Goal: Task Accomplishment & Management: Use online tool/utility

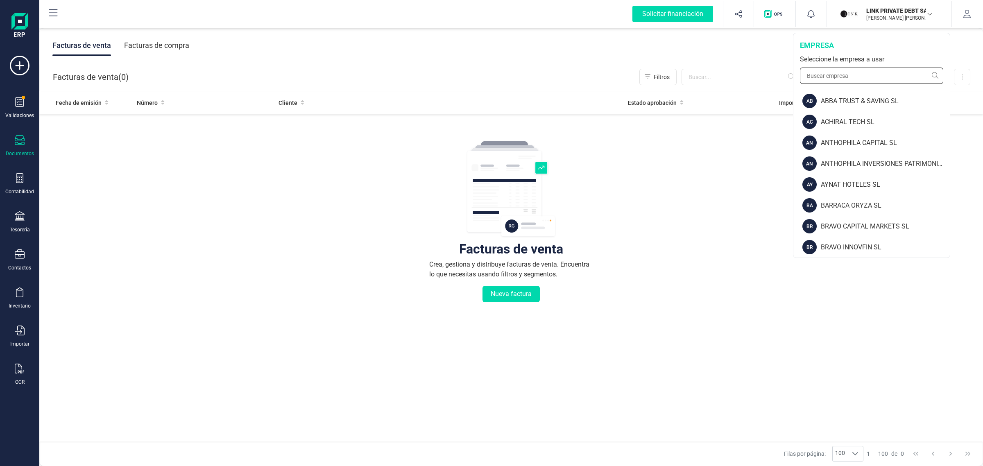
click at [827, 76] on input "text" at bounding box center [871, 76] width 143 height 16
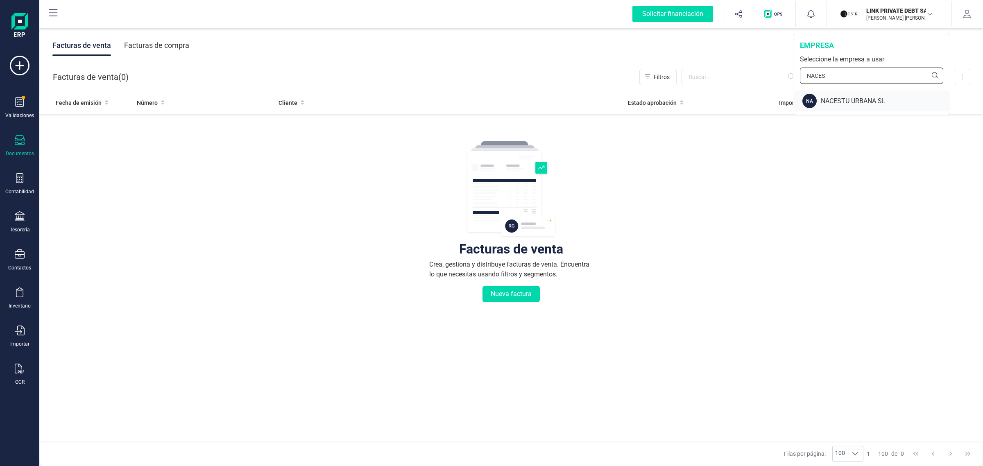
type input "NACES"
click at [903, 101] on div "NACESTU URBANA SL" at bounding box center [885, 101] width 129 height 10
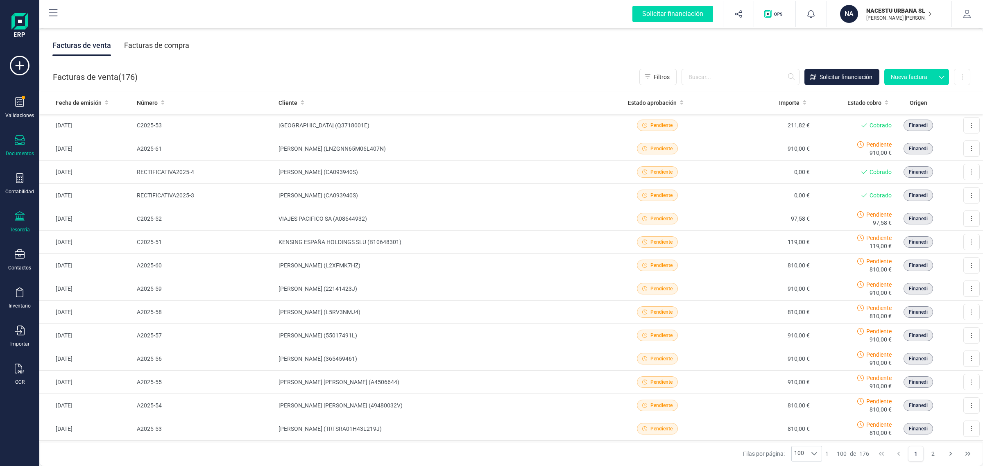
click at [15, 220] on icon at bounding box center [20, 216] width 10 height 10
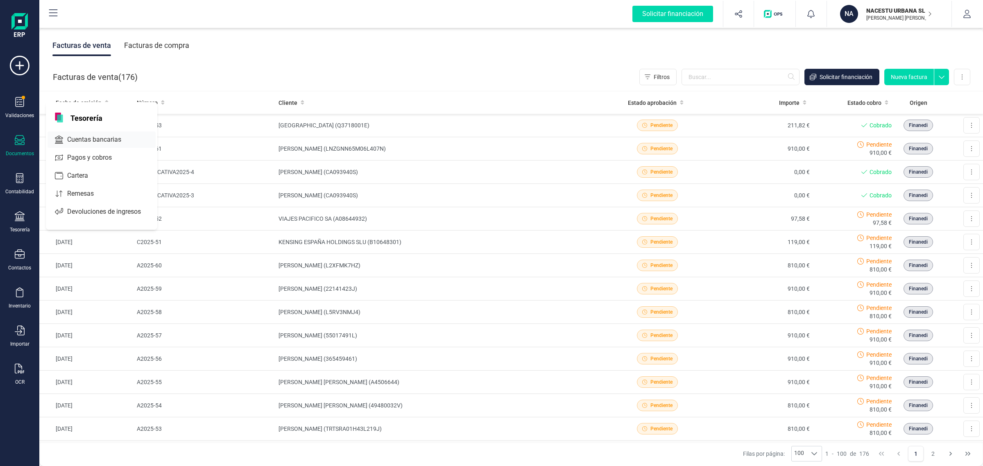
click at [85, 140] on span "Cuentas bancarias" at bounding box center [100, 140] width 72 height 10
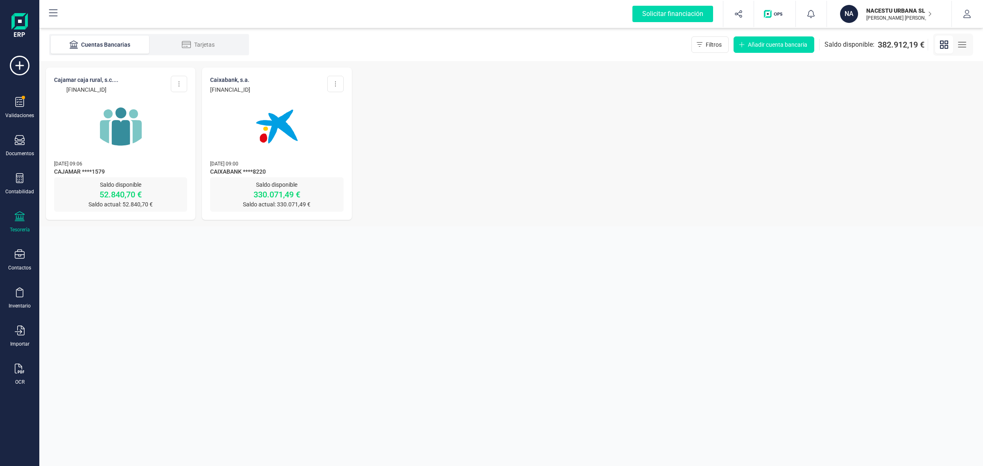
click at [136, 152] on img at bounding box center [120, 126] width 69 height 69
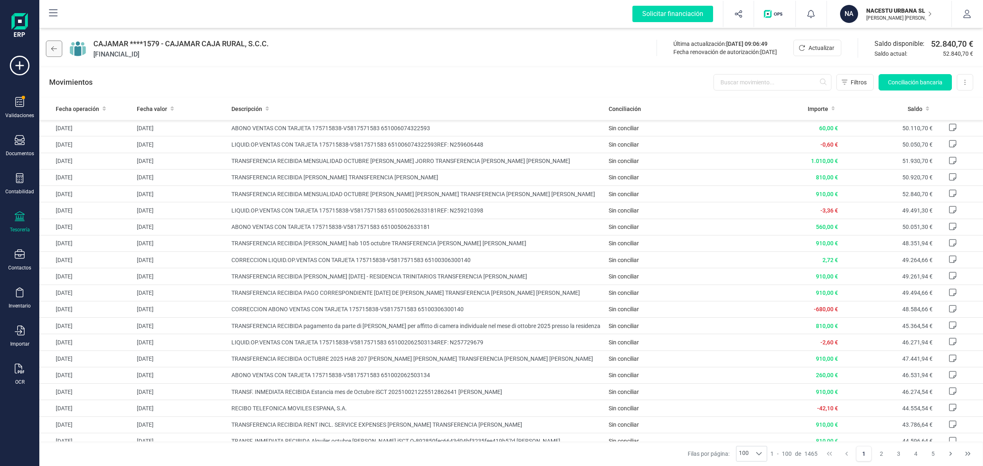
click at [53, 46] on icon at bounding box center [54, 48] width 6 height 5
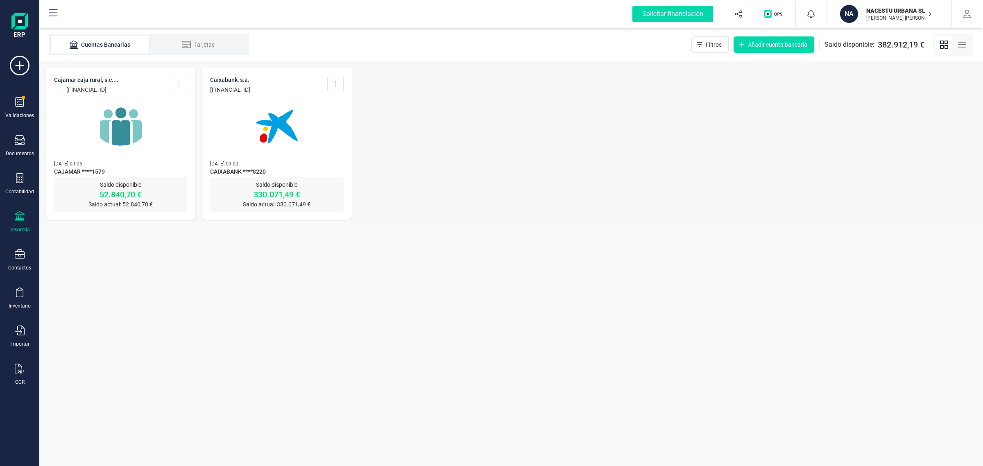
click at [315, 154] on div "CAIXABANK, S.A. [FINANCIAL_ID] Editar cuenta Actualizar Desconectar cuenta Elim…" at bounding box center [277, 123] width 150 height 110
click at [297, 144] on img at bounding box center [276, 126] width 69 height 69
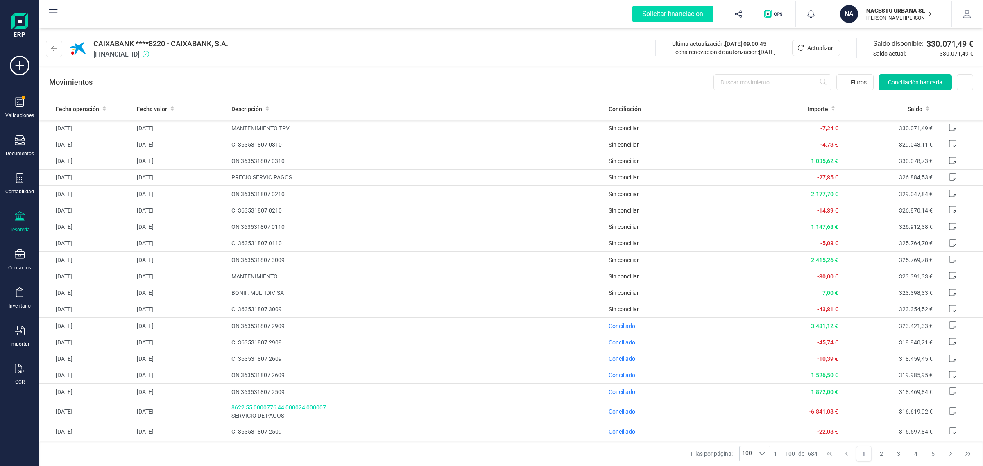
click at [902, 80] on span "Conciliación bancaria" at bounding box center [915, 82] width 54 height 8
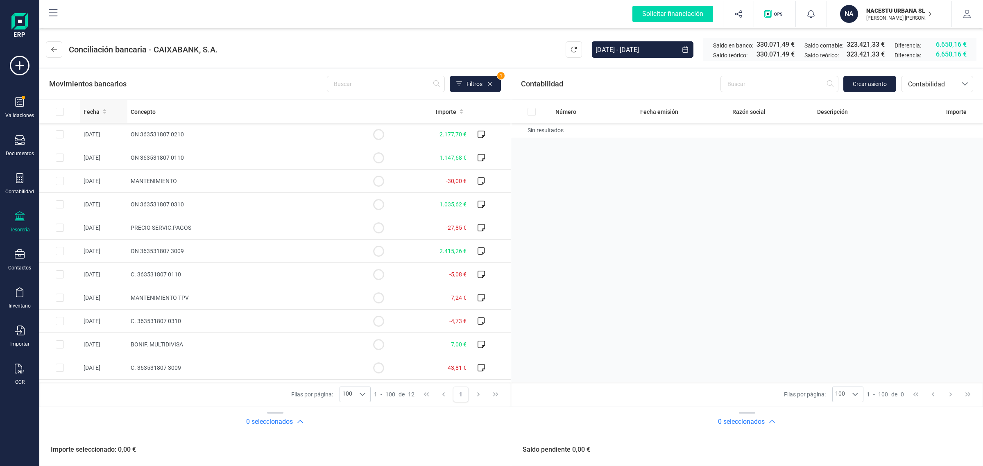
click at [100, 113] on div "Fecha" at bounding box center [104, 112] width 41 height 8
click at [100, 109] on div "Fecha" at bounding box center [104, 112] width 41 height 8
click at [52, 43] on button at bounding box center [54, 49] width 16 height 16
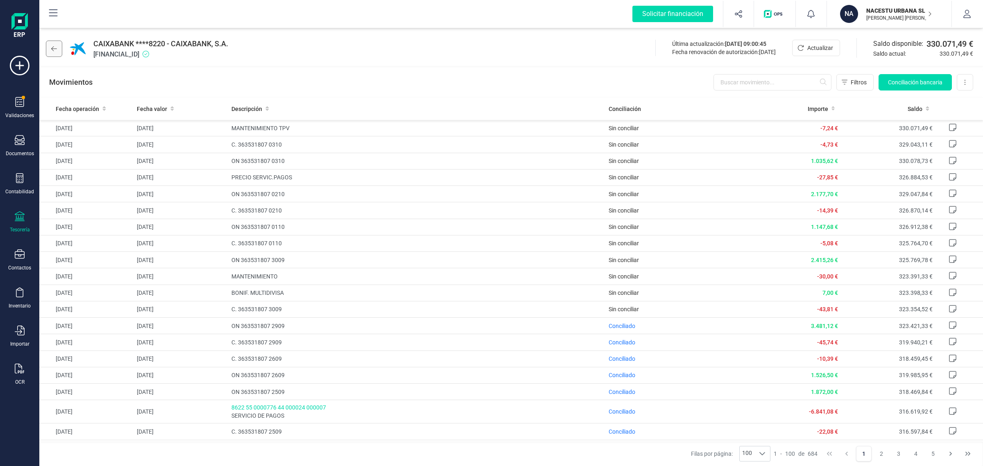
click at [55, 43] on button at bounding box center [54, 49] width 16 height 16
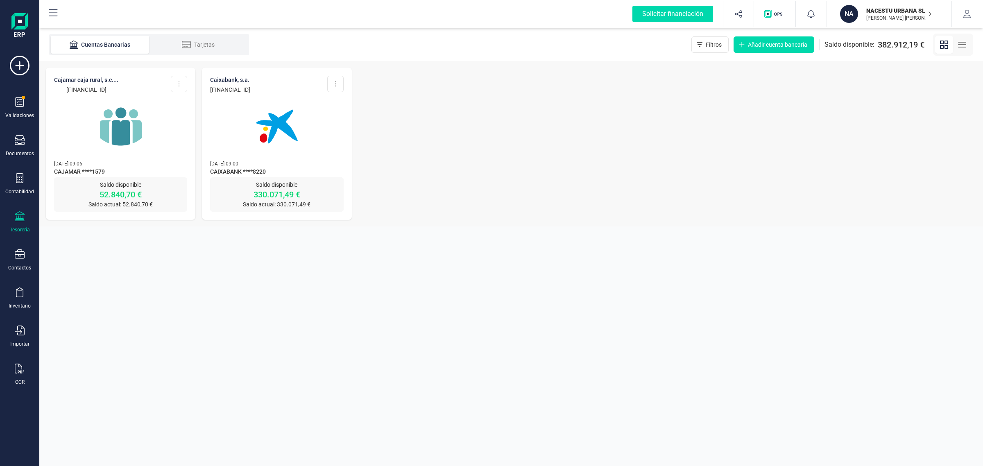
click at [113, 145] on img at bounding box center [120, 126] width 69 height 69
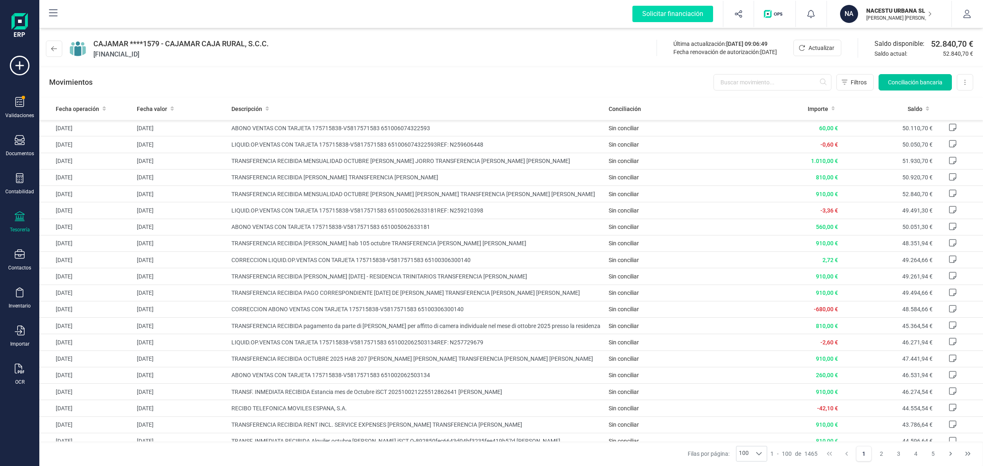
click at [894, 80] on span "Conciliación bancaria" at bounding box center [915, 82] width 54 height 8
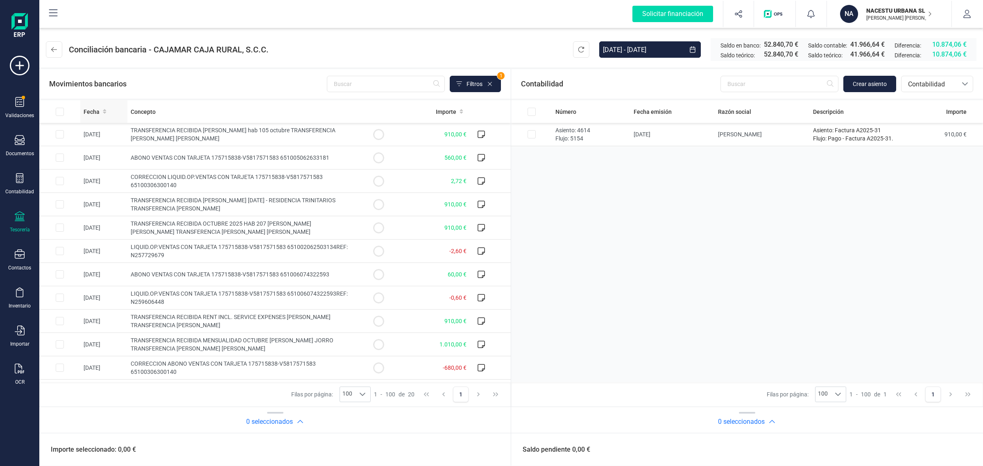
click at [105, 109] on icon at bounding box center [105, 112] width 4 height 6
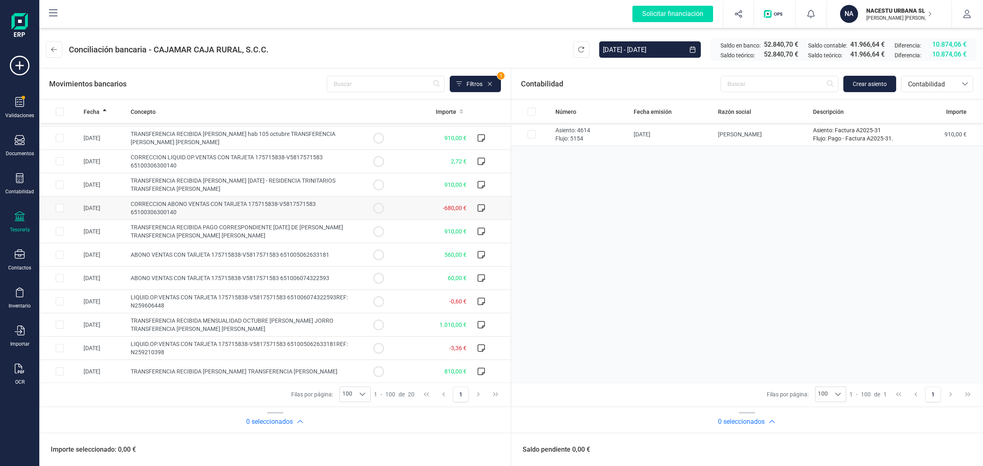
scroll to position [209, 0]
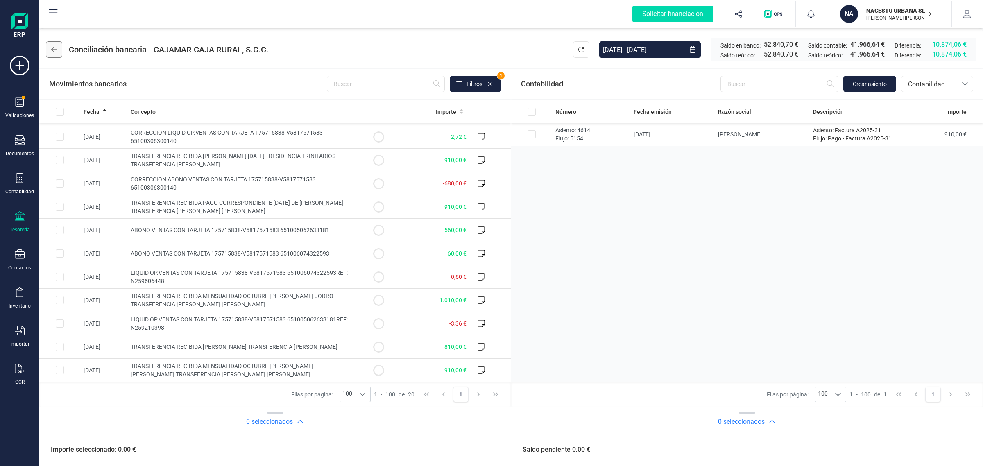
click at [54, 50] on icon at bounding box center [54, 49] width 6 height 7
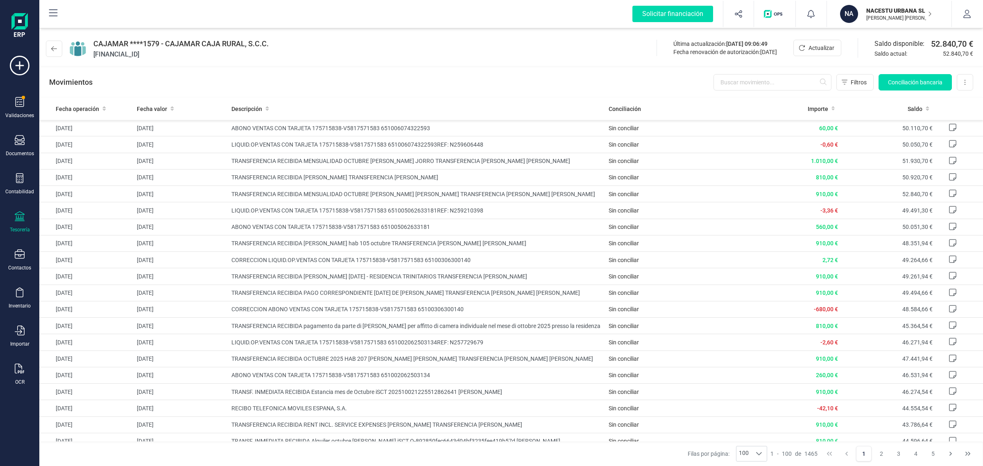
click at [54, 50] on icon at bounding box center [54, 48] width 6 height 7
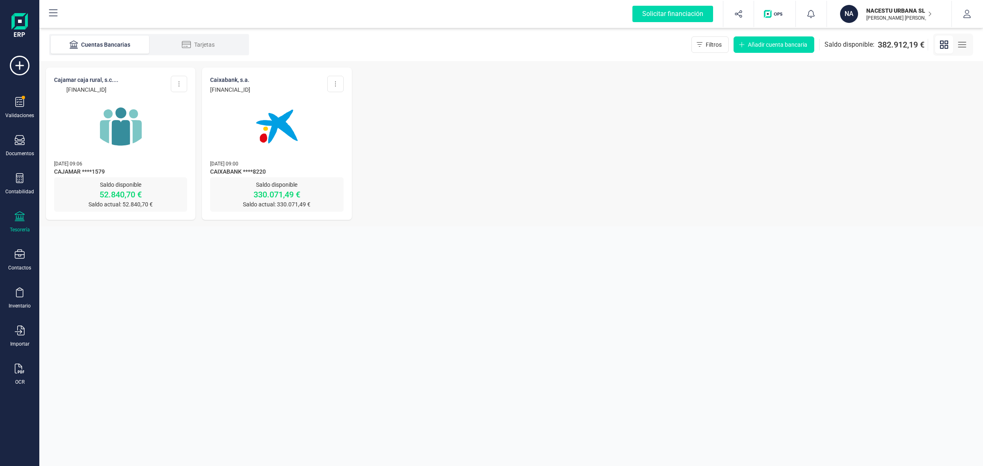
click at [883, 5] on div "NACESTU URBANA SL [PERSON_NAME] [PERSON_NAME]" at bounding box center [894, 14] width 63 height 18
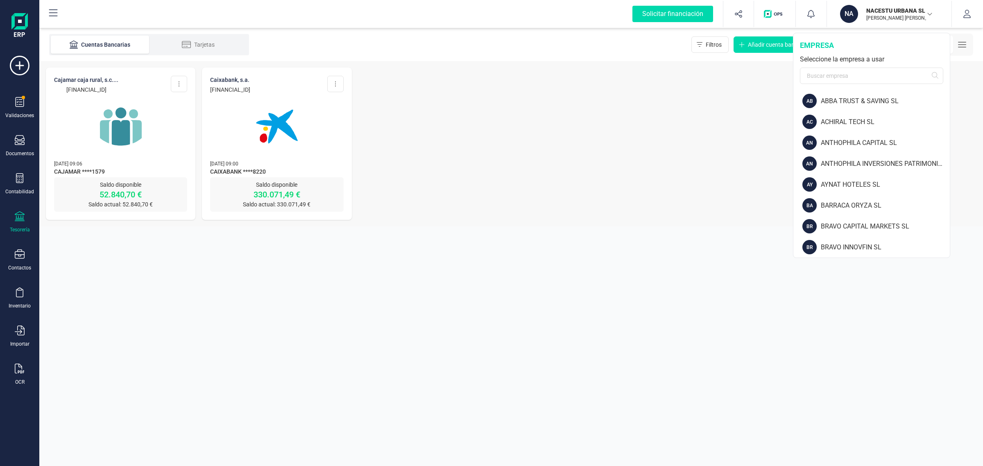
click at [825, 67] on div "empresa Seleccione la empresa a usar" at bounding box center [871, 61] width 156 height 57
click at [811, 71] on input "text" at bounding box center [871, 76] width 143 height 16
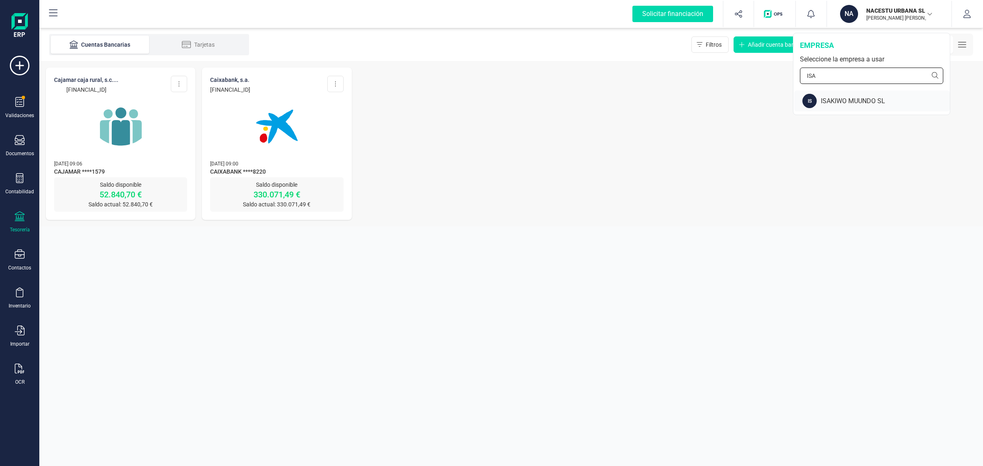
type input "ISA"
click at [853, 93] on div "IS ISAKIWO MUUNDO SL" at bounding box center [872, 101] width 156 height 21
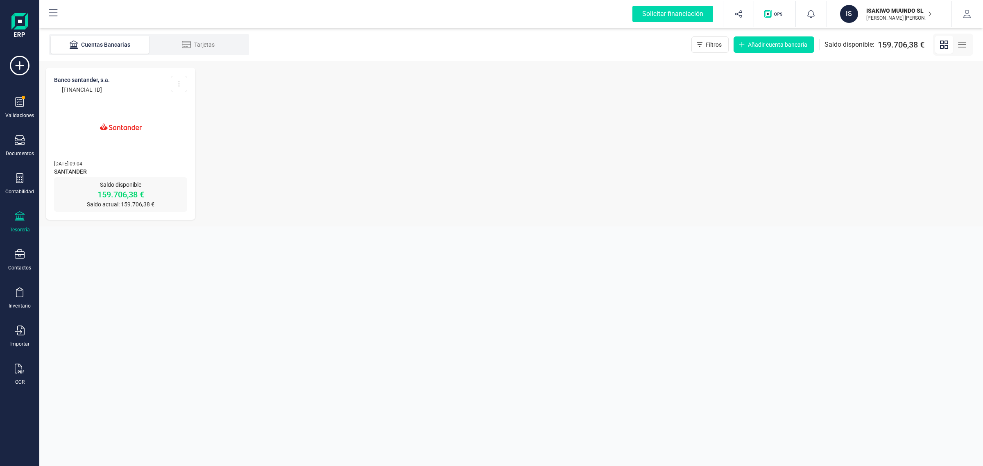
click at [134, 135] on img at bounding box center [120, 126] width 69 height 69
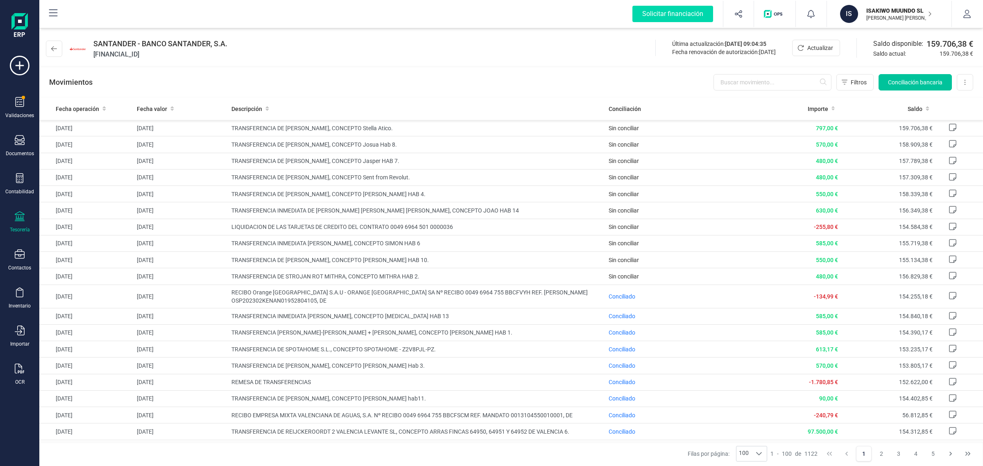
click at [912, 80] on span "Conciliación bancaria" at bounding box center [915, 82] width 54 height 8
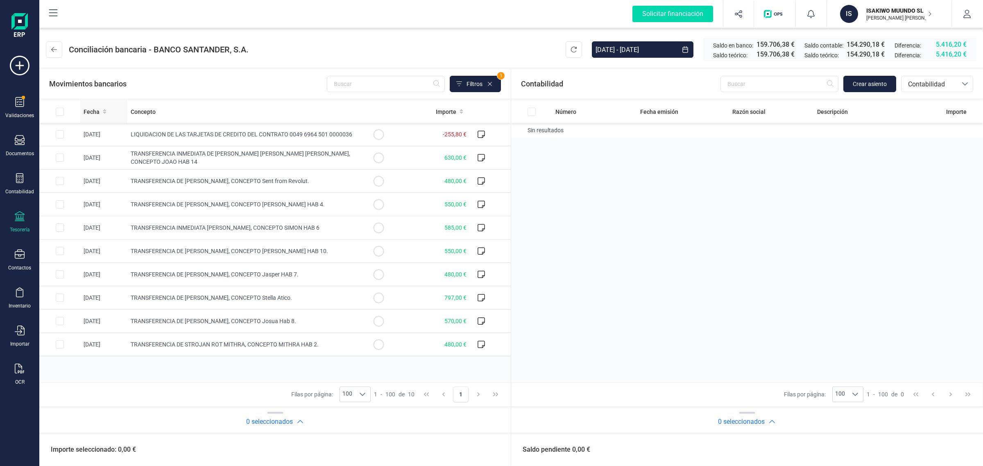
drag, startPoint x: 100, startPoint y: 108, endPoint x: 109, endPoint y: 106, distance: 9.2
click at [100, 108] on div "Fecha" at bounding box center [104, 112] width 41 height 8
click at [105, 111] on icon at bounding box center [104, 110] width 3 height 2
click at [873, 11] on p "ISAKIWO MUUNDO SL" at bounding box center [899, 11] width 66 height 8
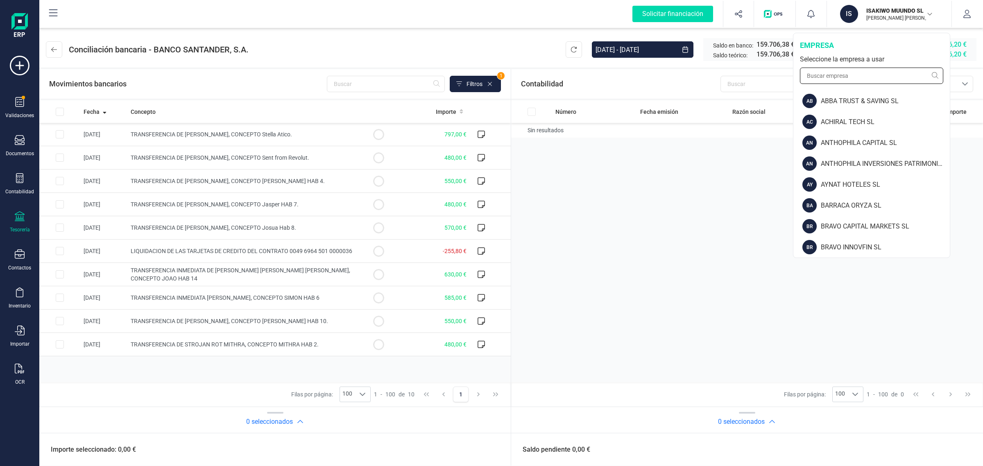
click at [848, 70] on input "text" at bounding box center [871, 76] width 143 height 16
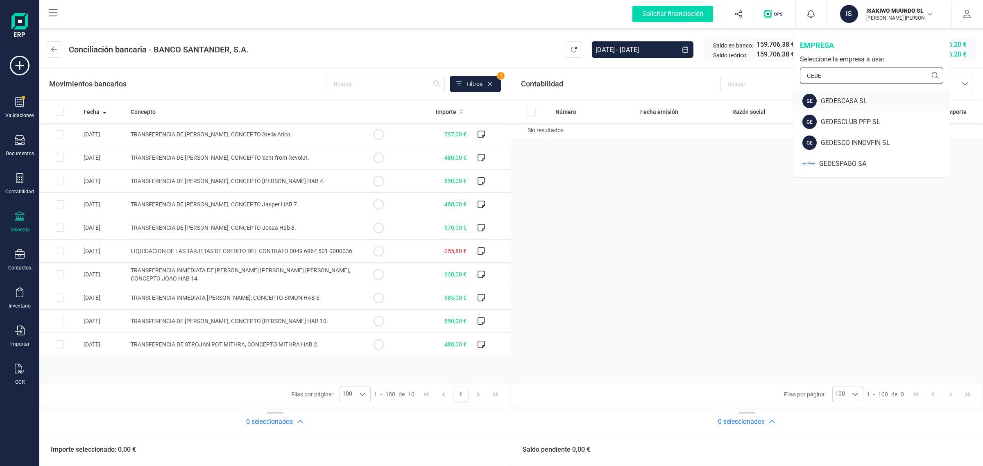
type input "GEDE"
click at [838, 102] on div "GEDESCASA SL" at bounding box center [885, 101] width 129 height 10
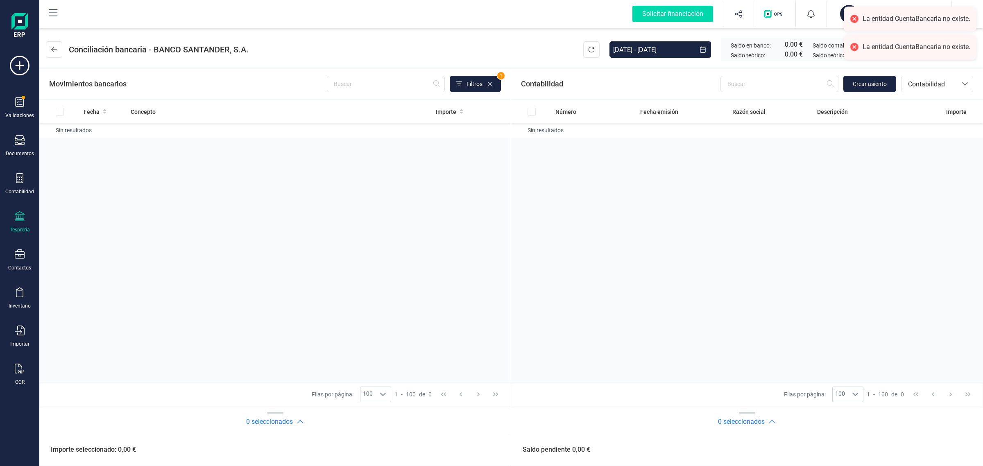
click at [21, 220] on icon at bounding box center [20, 216] width 10 height 10
click at [102, 135] on span "Cuentas bancarias" at bounding box center [98, 140] width 72 height 10
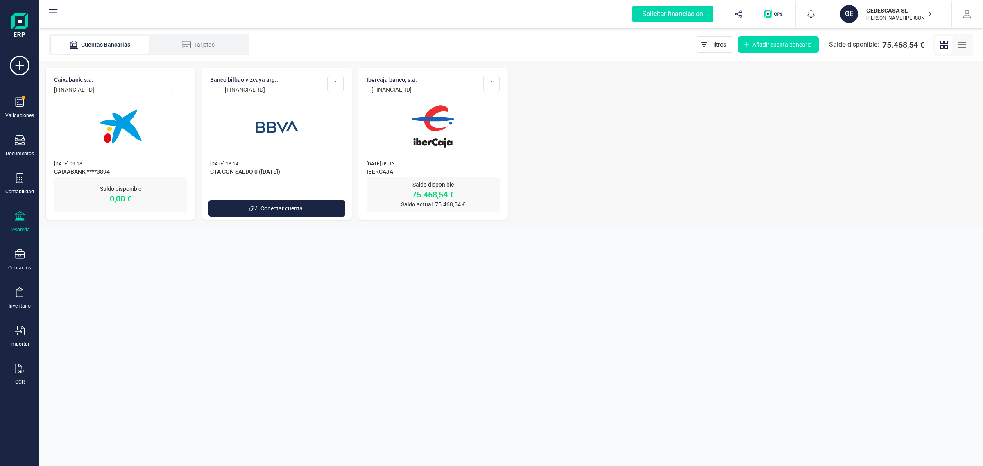
click at [437, 132] on img at bounding box center [433, 126] width 69 height 69
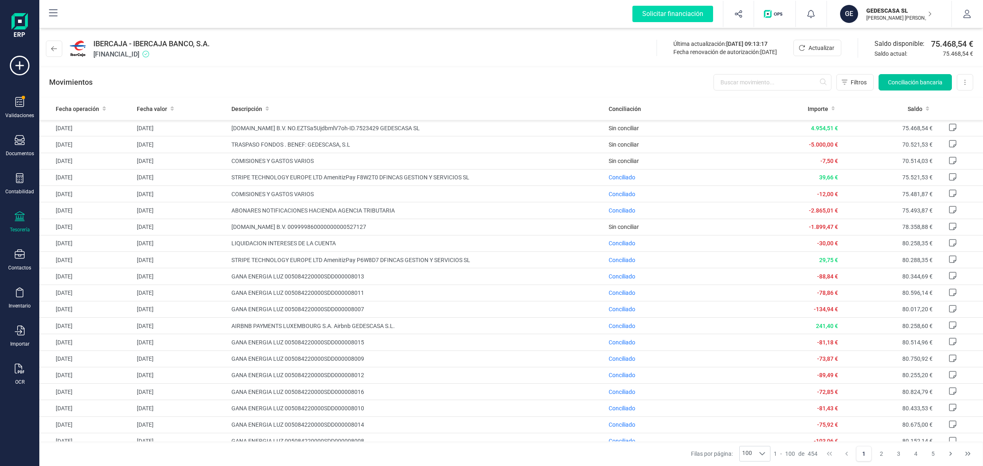
click at [895, 80] on span "Conciliación bancaria" at bounding box center [915, 82] width 54 height 8
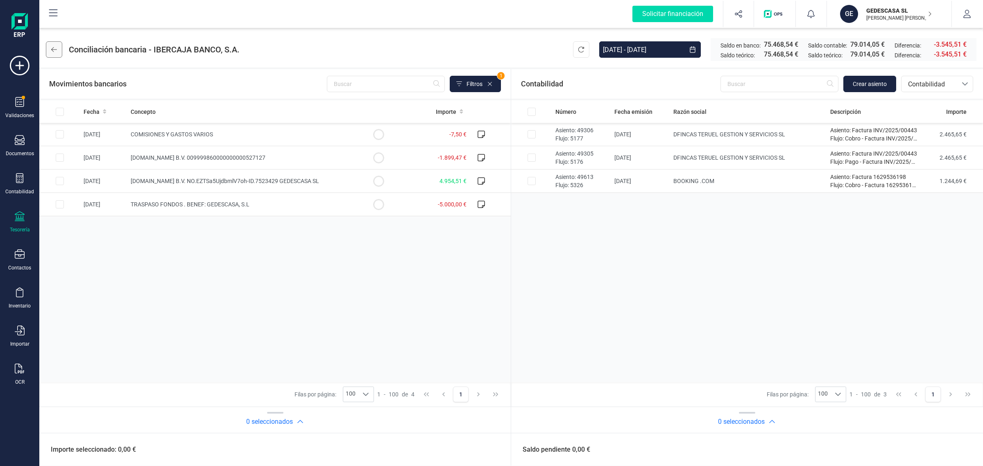
click at [54, 46] on icon at bounding box center [54, 49] width 6 height 7
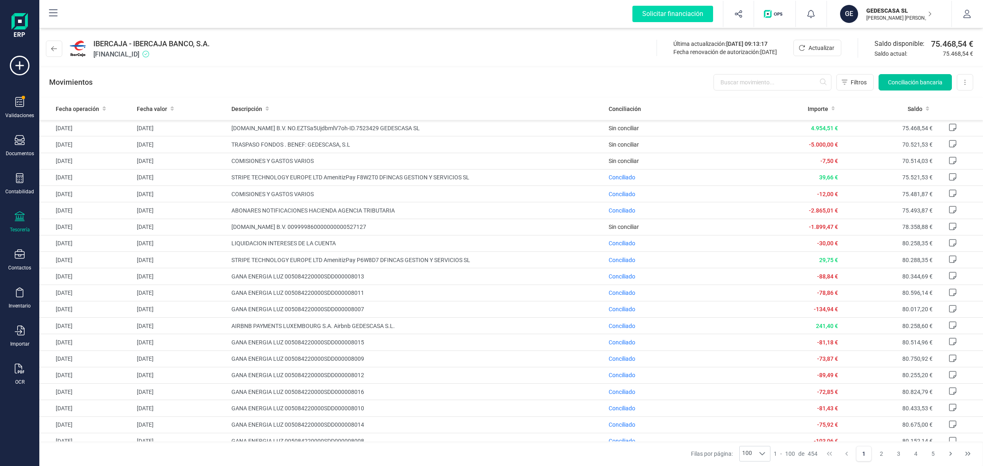
click at [898, 88] on button "Conciliación bancaria" at bounding box center [915, 82] width 73 height 16
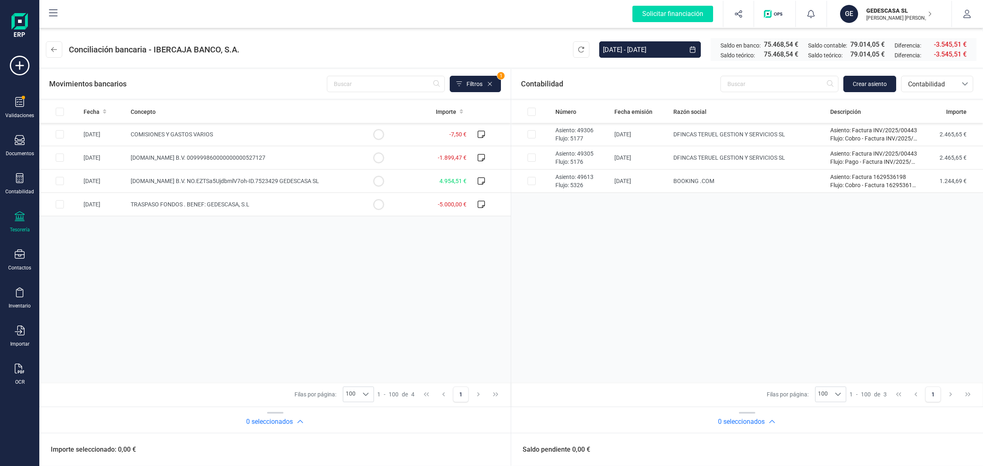
click at [17, 219] on icon at bounding box center [20, 216] width 10 height 10
click at [86, 138] on span "Cuentas bancarias" at bounding box center [98, 140] width 72 height 10
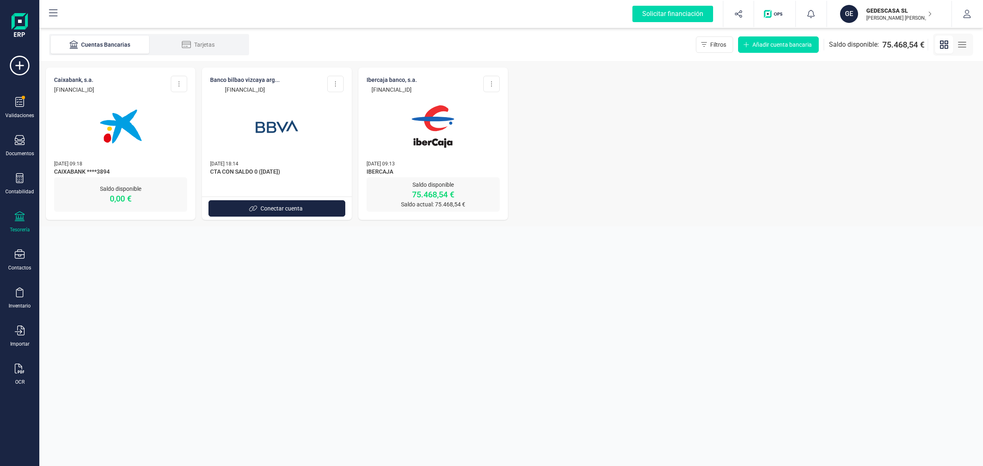
drag, startPoint x: 190, startPoint y: 159, endPoint x: 122, endPoint y: 151, distance: 68.9
click at [122, 151] on img at bounding box center [120, 126] width 69 height 69
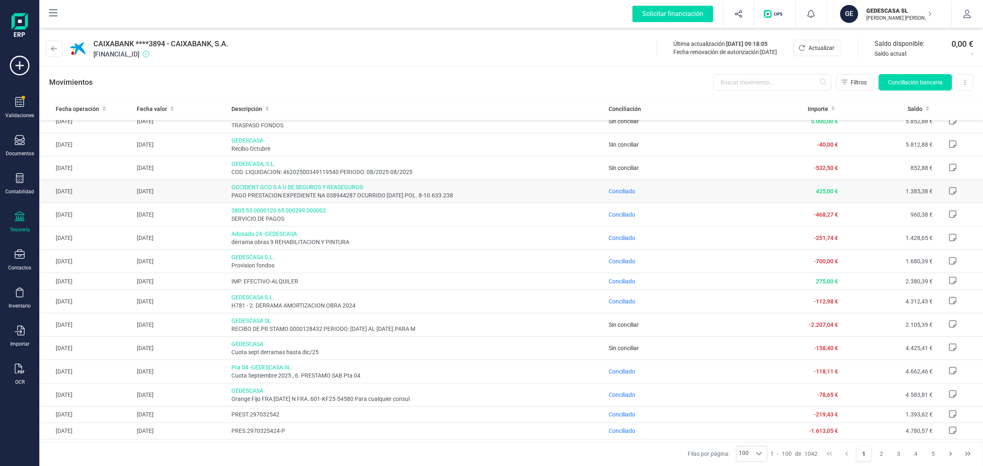
scroll to position [102, 0]
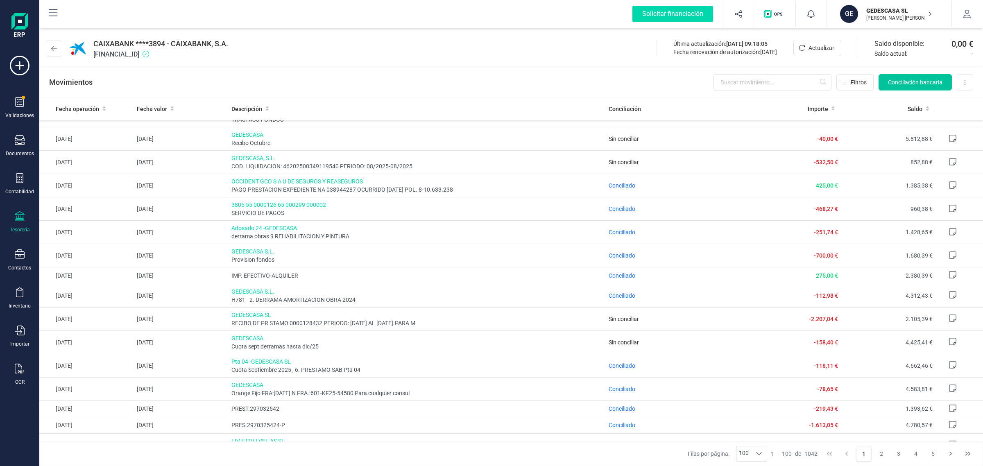
click at [902, 81] on span "Conciliación bancaria" at bounding box center [915, 82] width 54 height 8
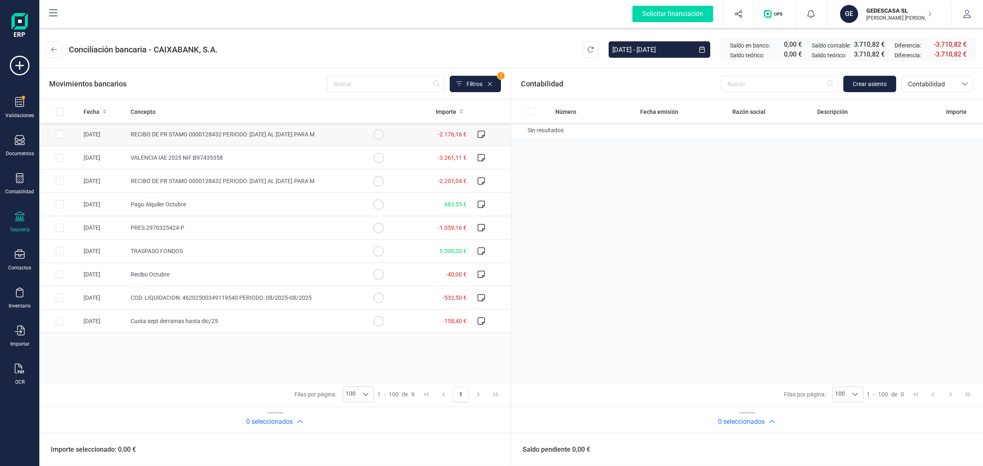
click at [103, 123] on td "[DATE]" at bounding box center [103, 134] width 47 height 23
click at [60, 136] on input "Row Unselected 0ed1b5d9-ee02-452f-9cb2-120023811fb7" at bounding box center [60, 134] width 8 height 8
checkbox input "false"
click at [104, 109] on icon at bounding box center [105, 112] width 4 height 6
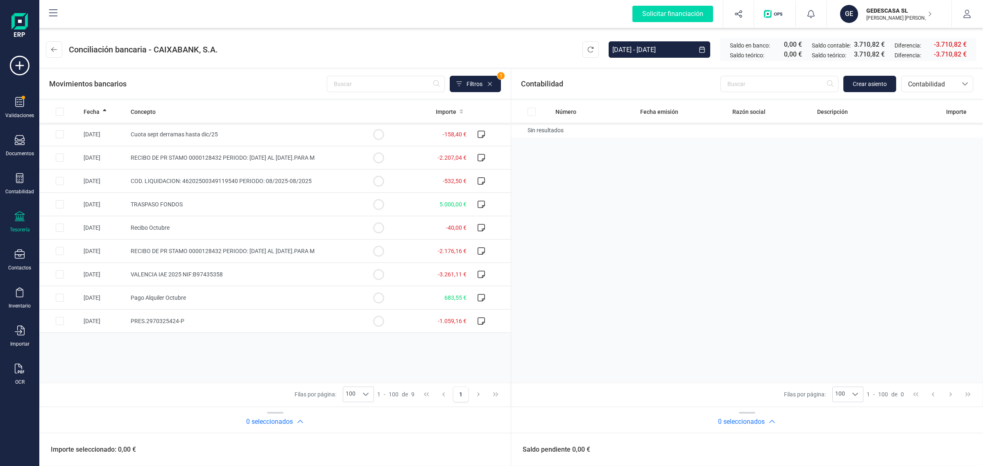
drag, startPoint x: 880, startPoint y: 16, endPoint x: 875, endPoint y: 25, distance: 11.0
click at [880, 16] on p "[PERSON_NAME] [PERSON_NAME]" at bounding box center [899, 18] width 66 height 7
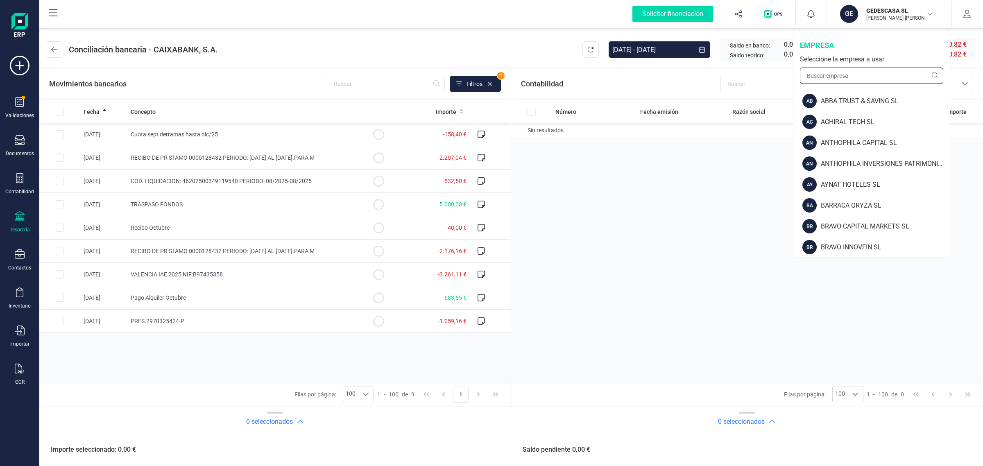
click at [843, 76] on input "text" at bounding box center [871, 76] width 143 height 16
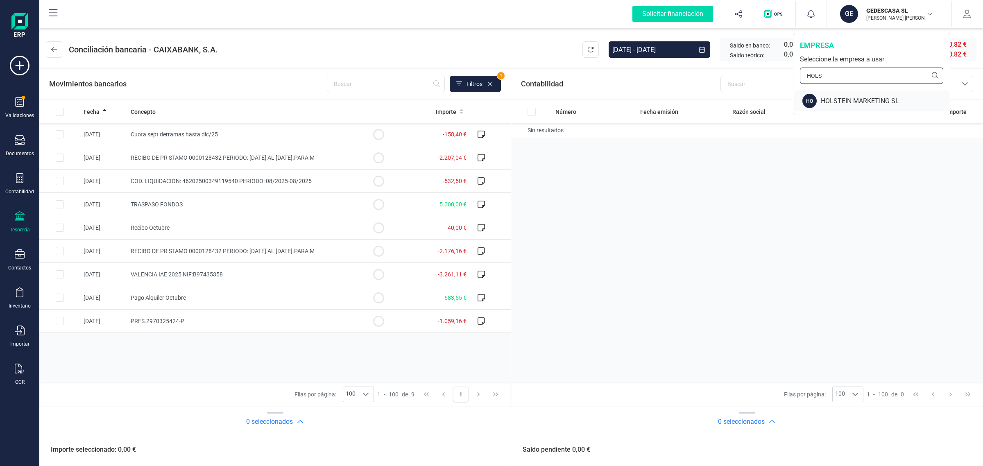
type input "HOLS"
click at [867, 102] on div "HOLSTEIN MARKETING SL" at bounding box center [885, 101] width 129 height 10
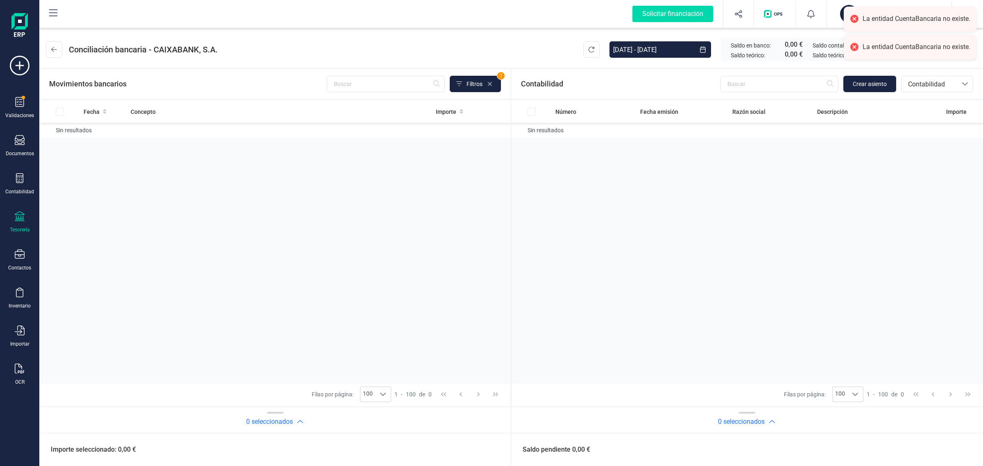
click at [17, 214] on icon at bounding box center [20, 216] width 10 height 10
click at [93, 138] on span "Cuentas bancarias" at bounding box center [98, 140] width 72 height 10
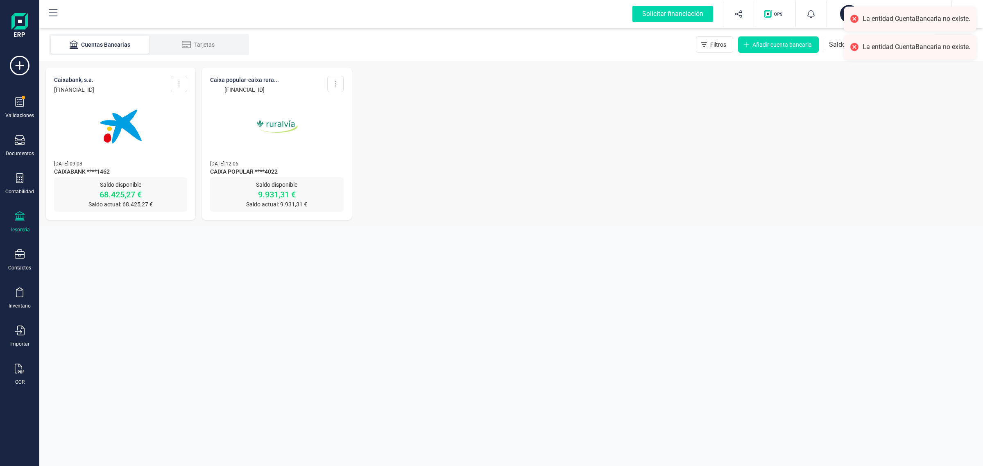
click at [105, 129] on img at bounding box center [120, 126] width 69 height 69
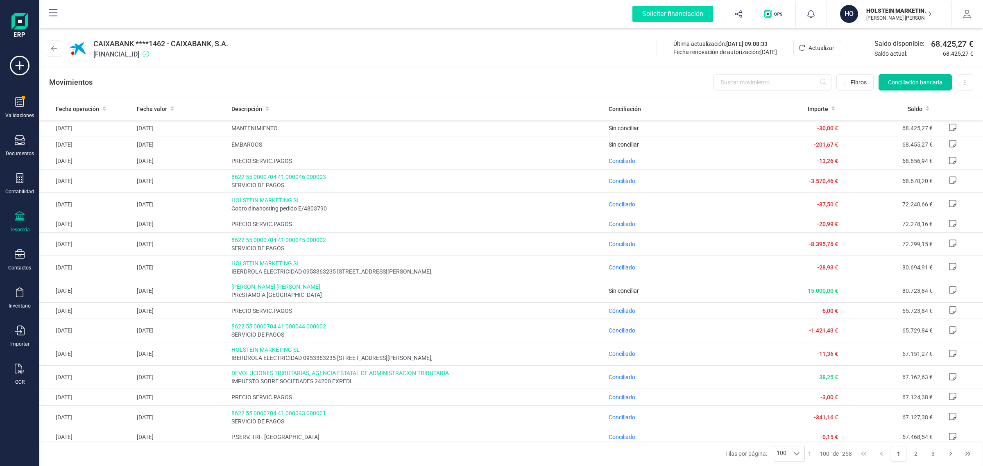
click at [898, 82] on span "Conciliación bancaria" at bounding box center [915, 82] width 54 height 8
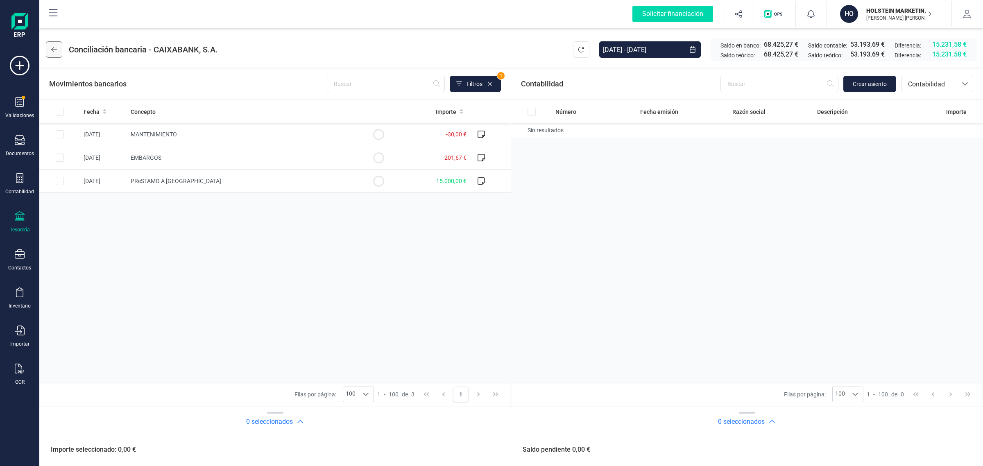
click at [56, 47] on icon at bounding box center [54, 49] width 6 height 7
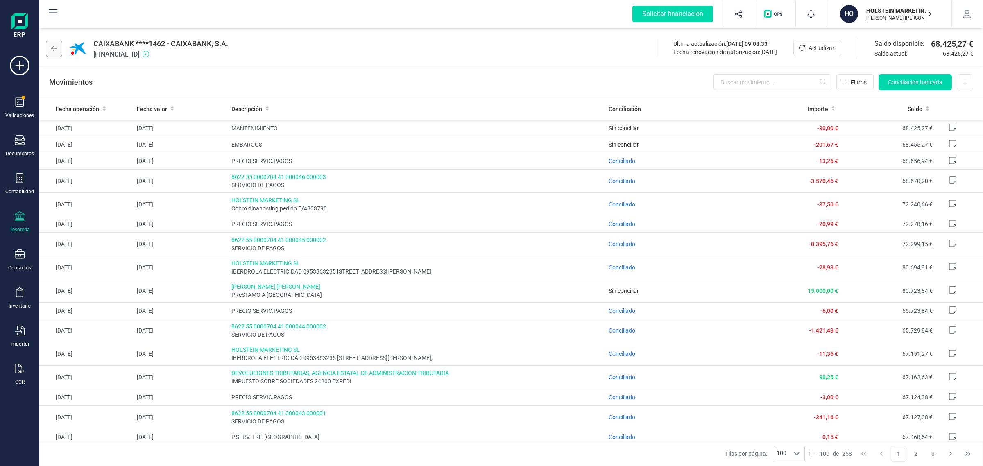
click at [46, 49] on button at bounding box center [54, 49] width 16 height 16
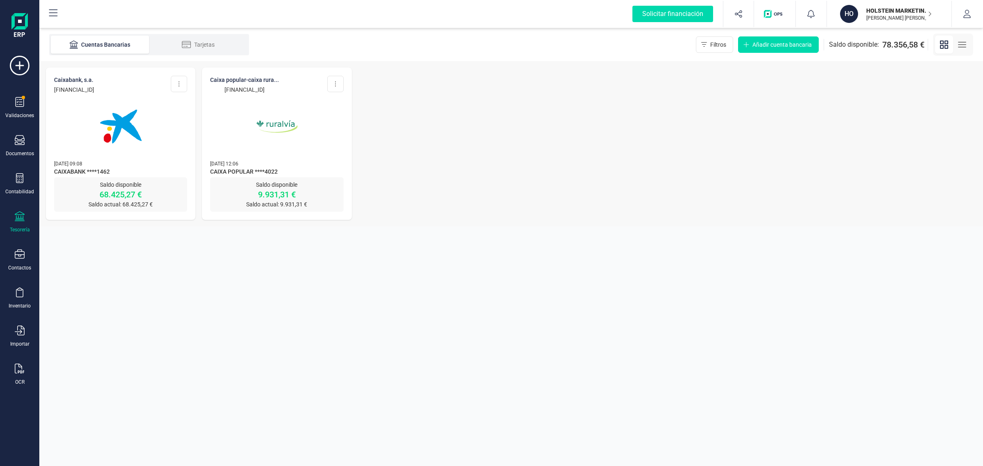
click at [278, 111] on img at bounding box center [276, 126] width 69 height 69
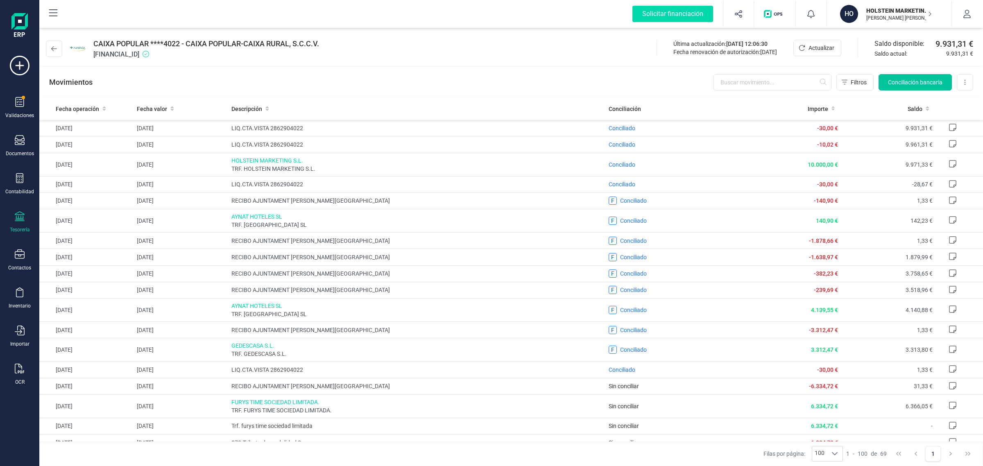
click at [915, 75] on button "Conciliación bancaria" at bounding box center [915, 82] width 73 height 16
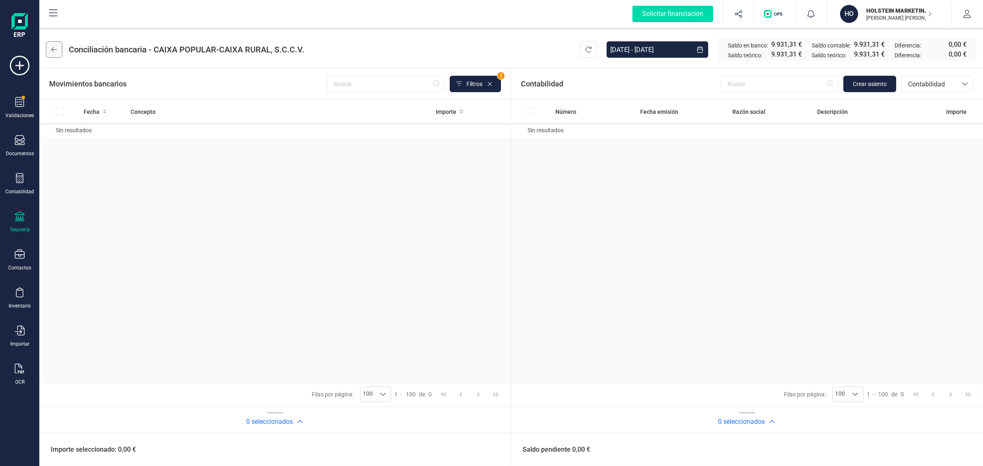
click at [50, 48] on button at bounding box center [54, 49] width 16 height 16
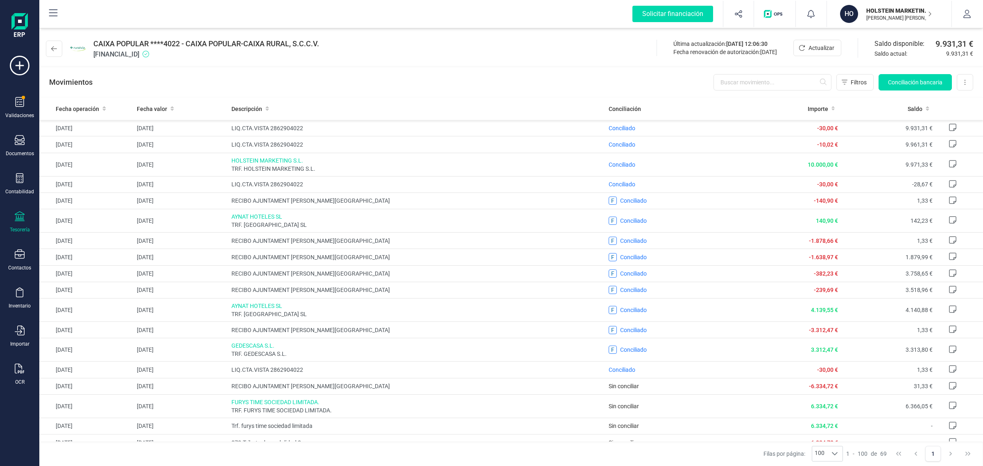
drag, startPoint x: 866, startPoint y: 13, endPoint x: 866, endPoint y: 18, distance: 5.3
click at [866, 13] on p "HOLSTEIN MARKETING SL" at bounding box center [899, 11] width 66 height 8
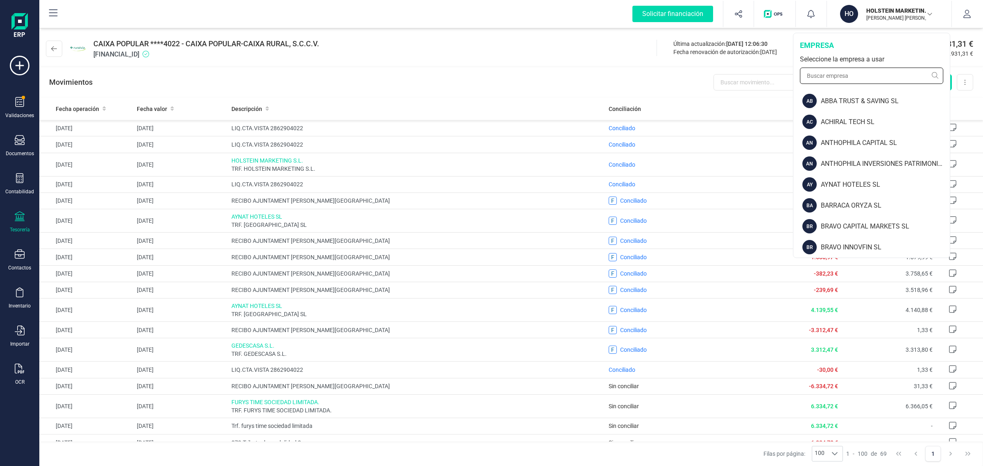
click at [858, 74] on input "text" at bounding box center [871, 76] width 143 height 16
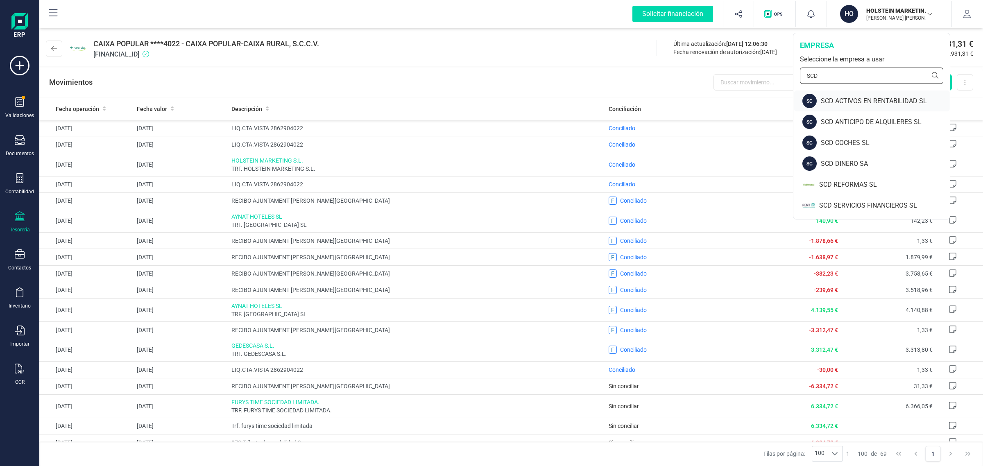
type input "SCD"
click at [873, 98] on div "SCD ACTIVOS EN RENTABILIDAD SL" at bounding box center [885, 101] width 129 height 10
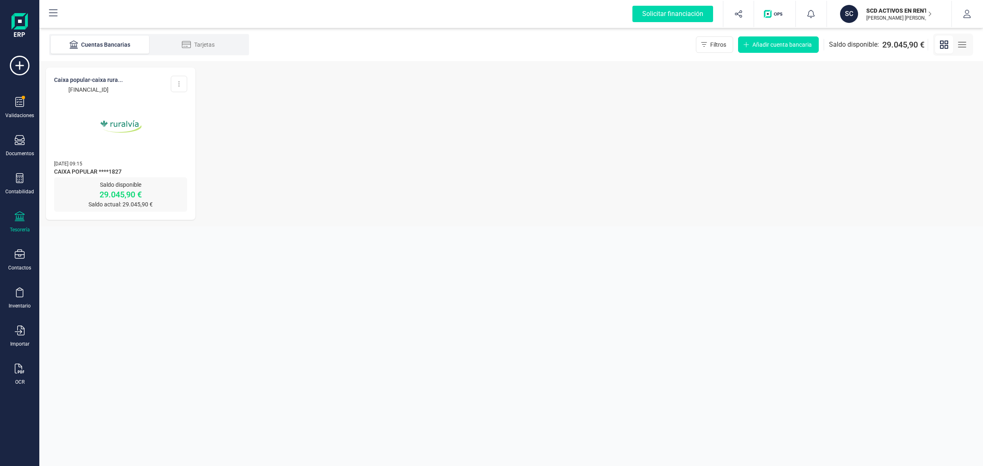
click at [126, 168] on span "CAIXA POPULAR ****1827" at bounding box center [120, 173] width 133 height 10
click at [118, 126] on img at bounding box center [120, 126] width 69 height 69
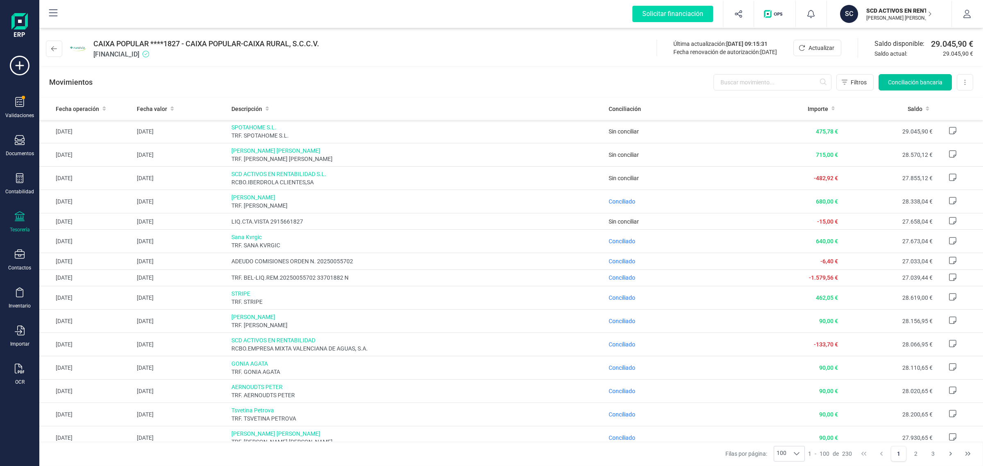
click at [909, 77] on button "Conciliación bancaria" at bounding box center [915, 82] width 73 height 16
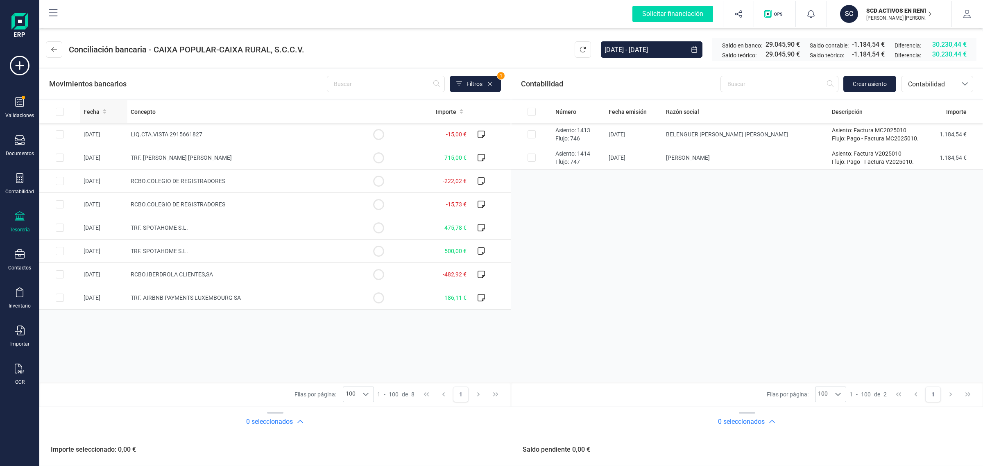
click at [103, 116] on th "Fecha" at bounding box center [103, 111] width 47 height 23
click at [944, 87] on span "Contabilidad" at bounding box center [929, 84] width 49 height 10
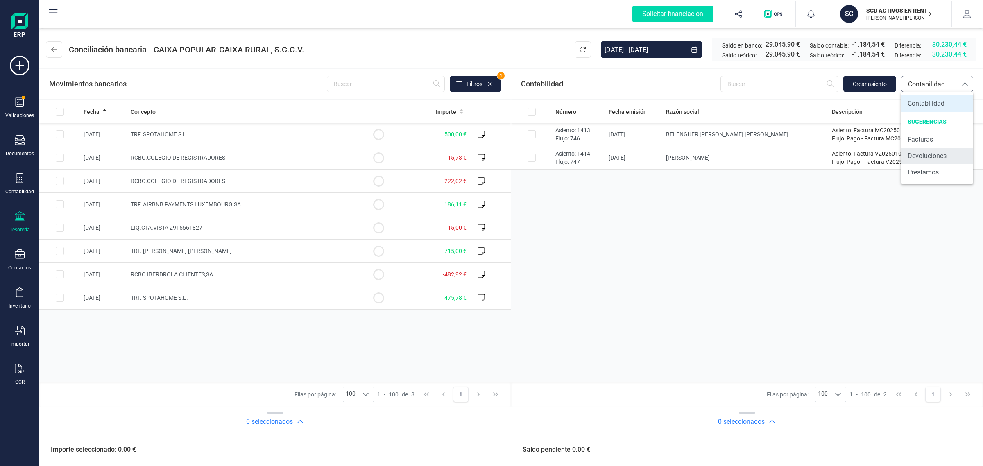
click at [930, 155] on span "Devoluciones" at bounding box center [927, 156] width 39 height 10
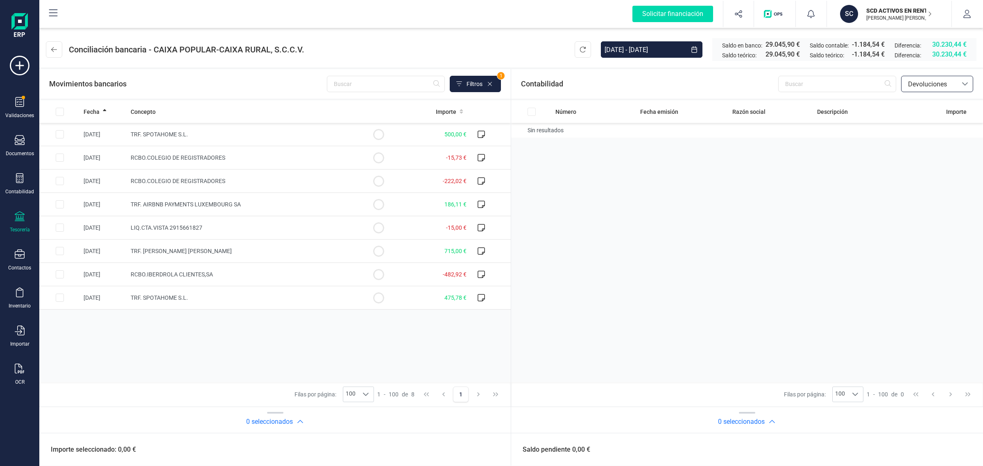
click at [968, 77] on div at bounding box center [965, 84] width 16 height 16
click at [940, 136] on li "Facturas" at bounding box center [937, 139] width 72 height 16
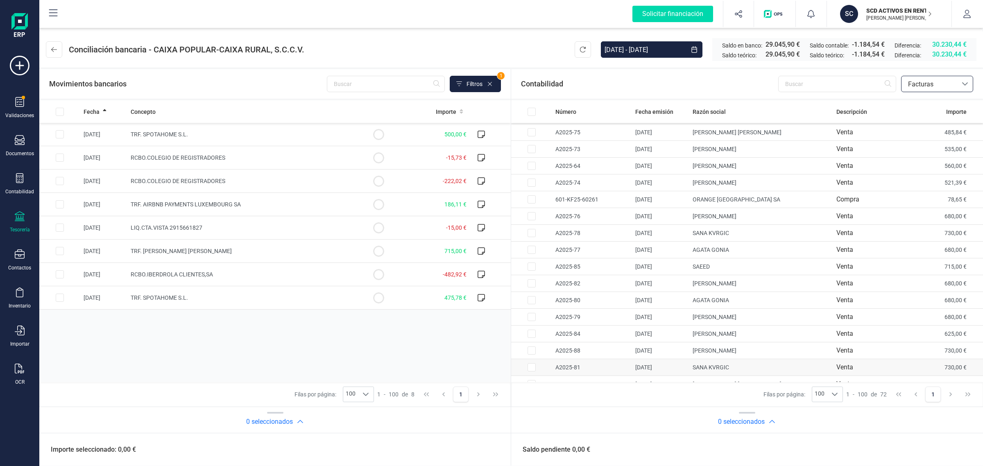
scroll to position [904, 0]
drag, startPoint x: 888, startPoint y: 9, endPoint x: 879, endPoint y: 46, distance: 37.9
click at [889, 9] on p "SCD ACTIVOS EN RENTABILIDAD SL" at bounding box center [899, 11] width 66 height 8
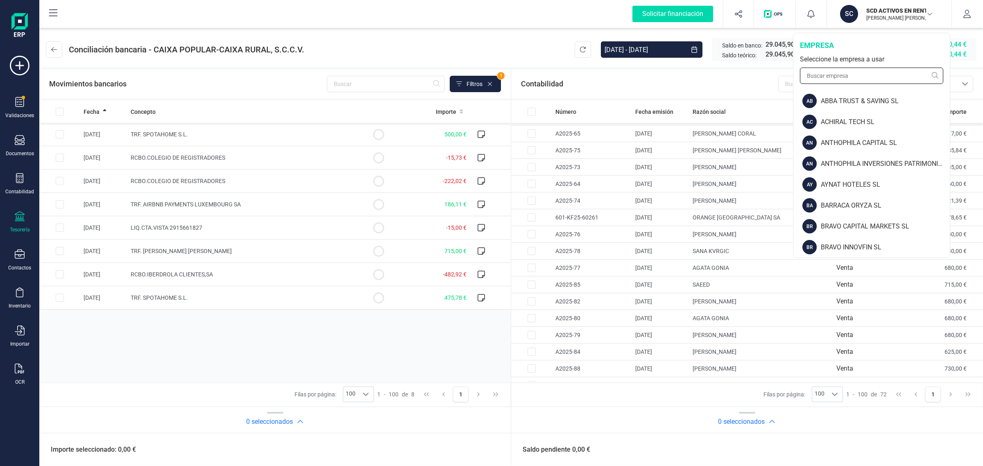
click at [871, 75] on input "text" at bounding box center [871, 76] width 143 height 16
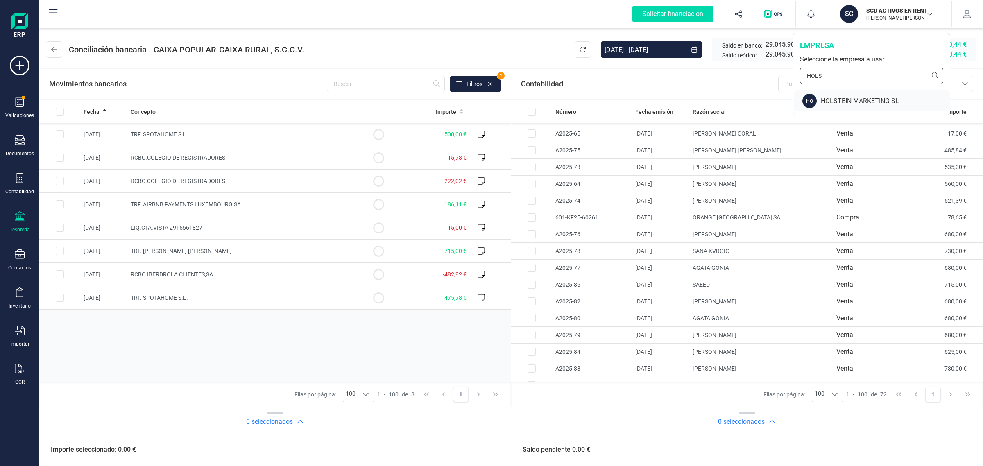
type input "HOLS"
click at [856, 95] on div "HO HOLSTEIN MARKETING SL" at bounding box center [872, 101] width 156 height 21
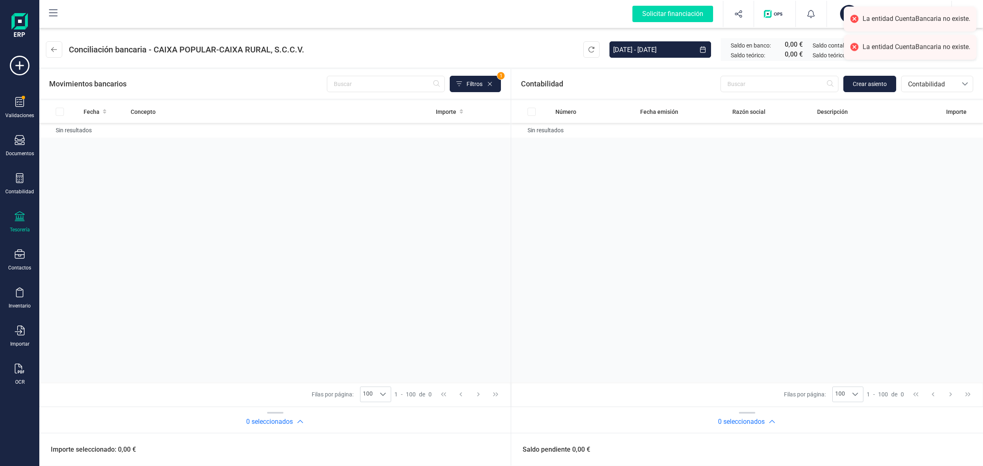
click at [15, 224] on div "Tesorería" at bounding box center [19, 222] width 33 height 22
click at [91, 140] on span "Cuentas bancarias" at bounding box center [98, 140] width 72 height 10
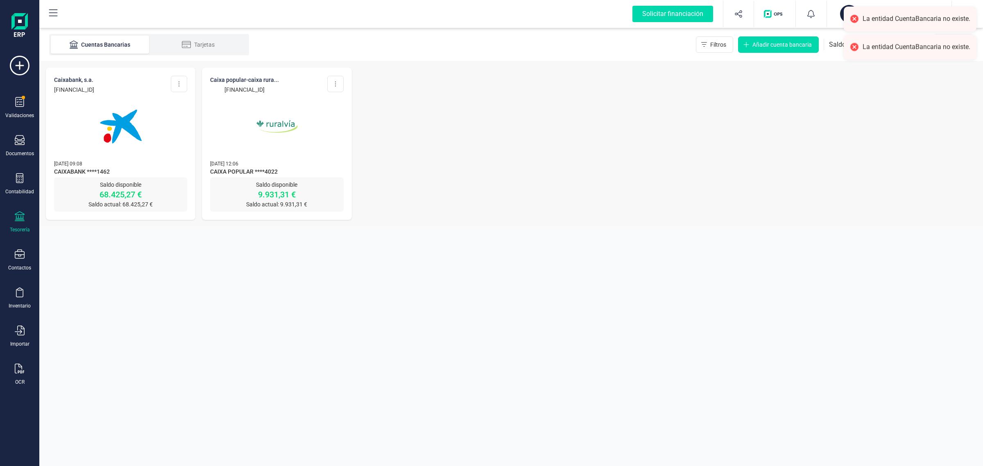
click at [122, 134] on img at bounding box center [120, 126] width 69 height 69
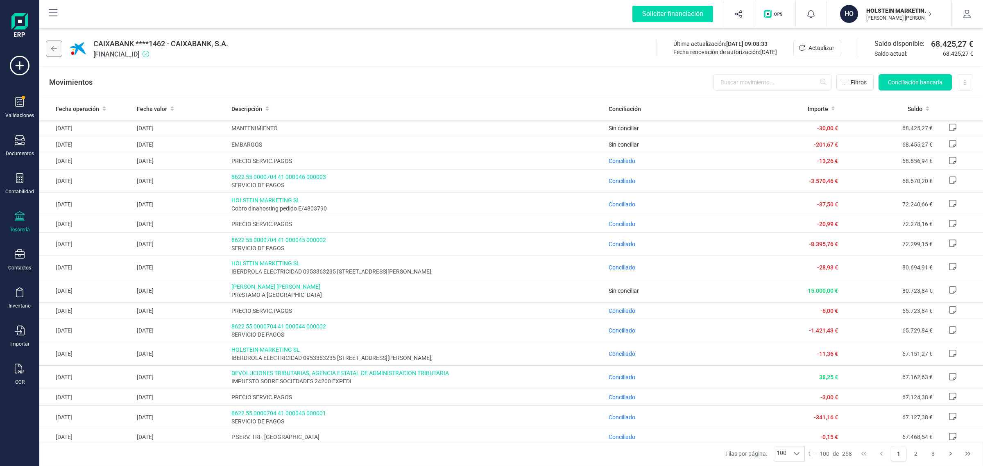
click at [52, 45] on icon at bounding box center [54, 48] width 6 height 7
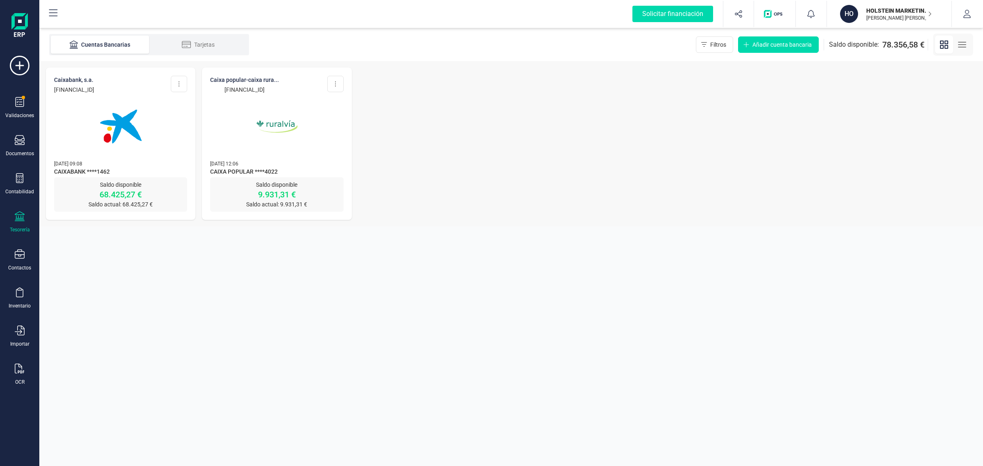
click at [279, 182] on p "Saldo disponible" at bounding box center [276, 185] width 133 height 8
click at [300, 134] on img at bounding box center [276, 126] width 69 height 69
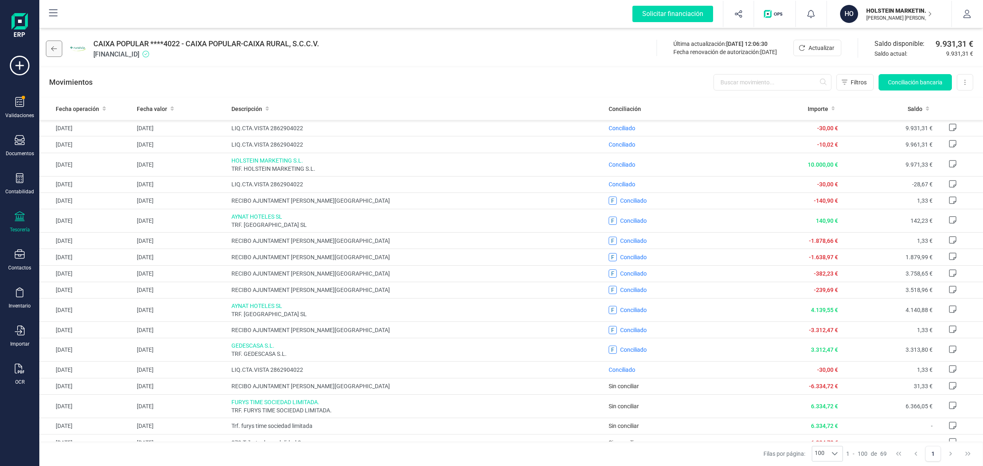
click at [57, 43] on button at bounding box center [54, 49] width 16 height 16
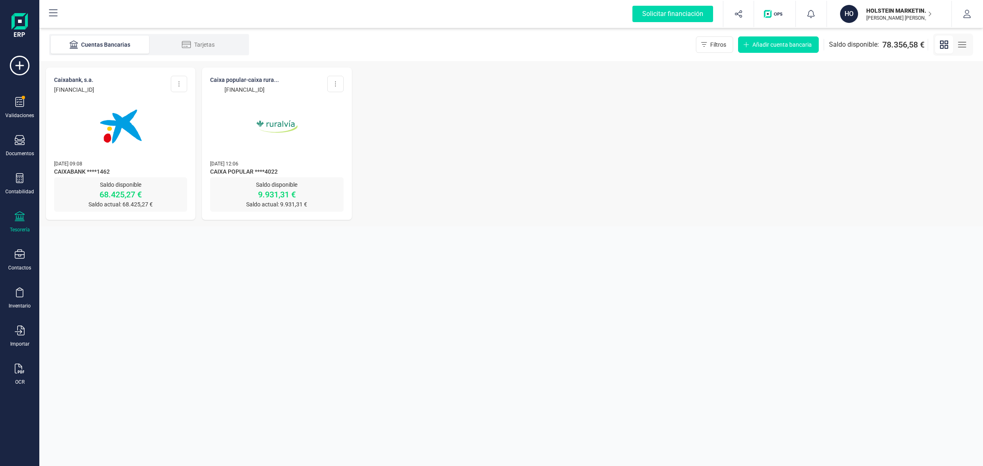
click at [107, 147] on img at bounding box center [120, 126] width 69 height 69
